Goal: Check status: Check status

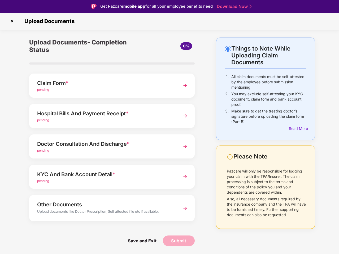
click at [12, 21] on img at bounding box center [12, 21] width 8 height 8
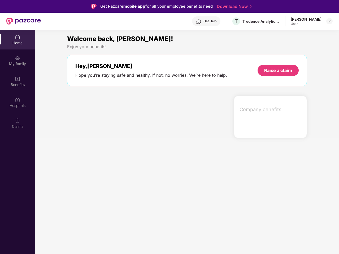
click at [297, 129] on div "Company benefits" at bounding box center [270, 117] width 73 height 42
click at [112, 86] on div "Hey, [PERSON_NAME] Hope you’re staying safe and healthy. If not, no worries. We…" at bounding box center [187, 71] width 240 height 32
click at [112, 116] on div at bounding box center [148, 117] width 167 height 42
click at [112, 147] on section "Welcome back, [PERSON_NAME]! Enjoy your benefits! Hey, [PERSON_NAME] Hope you’r…" at bounding box center [187, 157] width 304 height 254
click at [112, 177] on section "Welcome back, [PERSON_NAME]! Enjoy your benefits! Hey, [PERSON_NAME] Hope you’r…" at bounding box center [187, 157] width 304 height 254
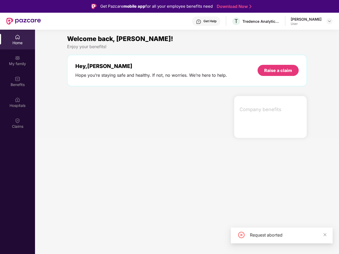
click at [112, 208] on section "Welcome back, [PERSON_NAME]! Enjoy your benefits! Hey, [PERSON_NAME] Hope you’r…" at bounding box center [187, 157] width 304 height 254
click at [142, 241] on section "Welcome back, [PERSON_NAME]! Enjoy your benefits! Hey, [PERSON_NAME] Hope you’r…" at bounding box center [187, 157] width 304 height 254
click at [179, 241] on section "Welcome back, [PERSON_NAME]! Enjoy your benefits! Hey, [PERSON_NAME] Hope you’r…" at bounding box center [187, 157] width 304 height 254
